Goal: Information Seeking & Learning: Understand process/instructions

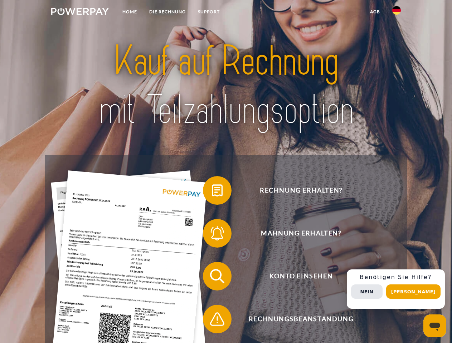
click at [80, 13] on img at bounding box center [80, 11] width 58 height 7
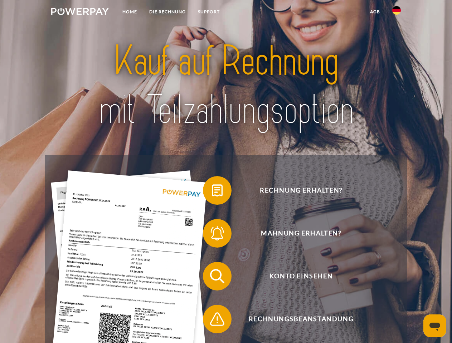
click at [396, 13] on img at bounding box center [396, 10] width 9 height 9
click at [374, 12] on link "agb" at bounding box center [375, 11] width 22 height 13
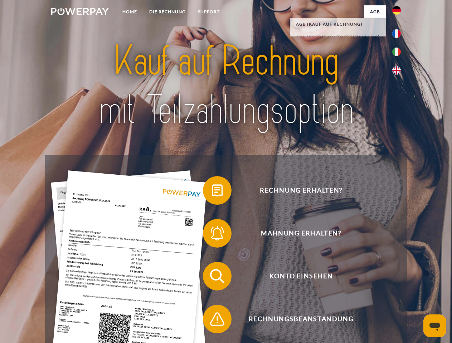
click at [212, 192] on span at bounding box center [206, 191] width 36 height 36
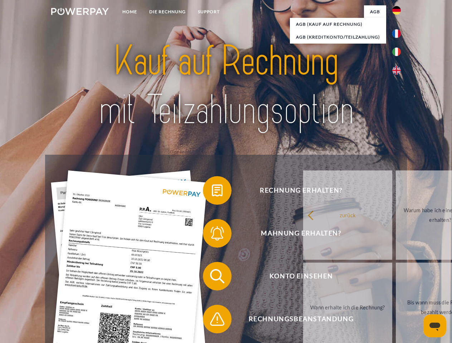
click at [212, 235] on span at bounding box center [206, 234] width 36 height 36
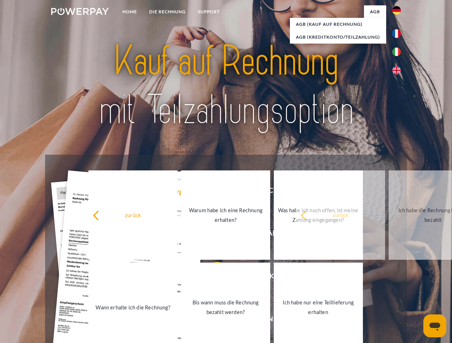
click at [212, 278] on link "Bis wann muss die Rechnung bezahlt werden?" at bounding box center [225, 307] width 89 height 89
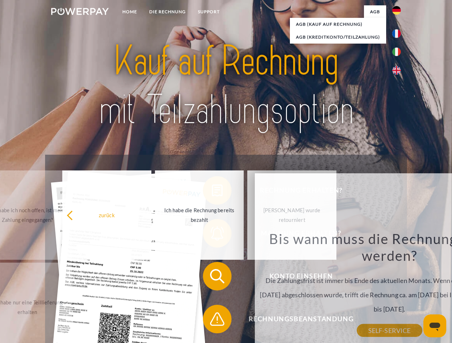
click at [212, 321] on span at bounding box center [206, 319] width 36 height 36
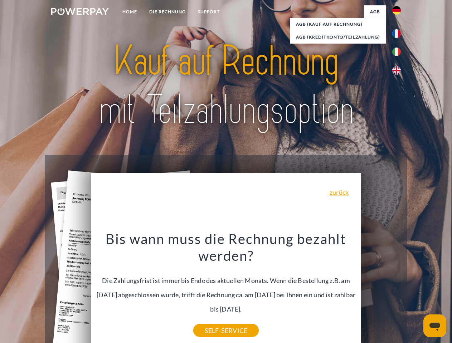
click at [398, 289] on div "Rechnung erhalten? Mahnung erhalten? Konto einsehen" at bounding box center [225, 298] width 361 height 286
click at [381, 291] on span "Konto einsehen" at bounding box center [300, 276] width 175 height 29
click at [416, 292] on header "Home DIE RECHNUNG SUPPORT" at bounding box center [226, 247] width 452 height 494
